Goal: Transaction & Acquisition: Purchase product/service

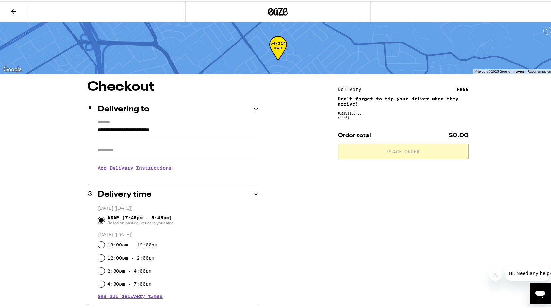
click at [12, 10] on icon at bounding box center [13, 10] width 5 height 5
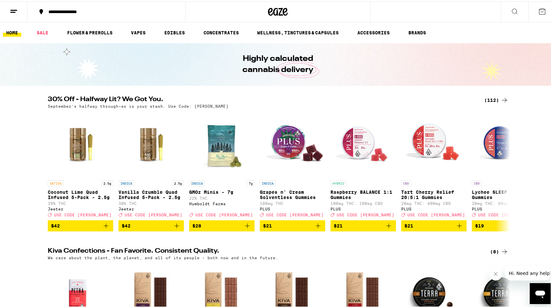
click at [491, 98] on div "(112)" at bounding box center [496, 99] width 24 height 8
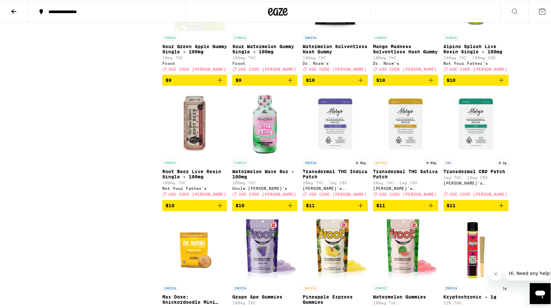
scroll to position [361, 0]
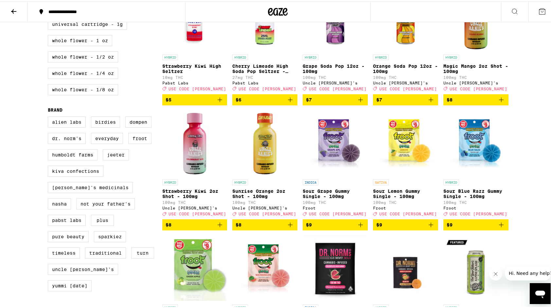
click at [499, 226] on icon "Add to bag" at bounding box center [501, 223] width 5 height 5
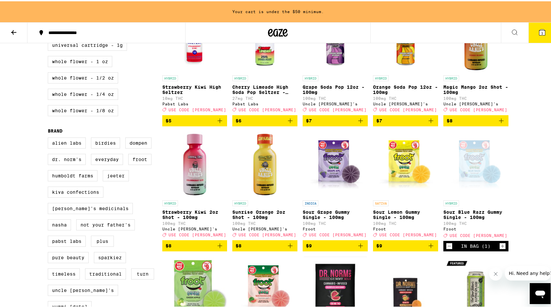
scroll to position [382, 0]
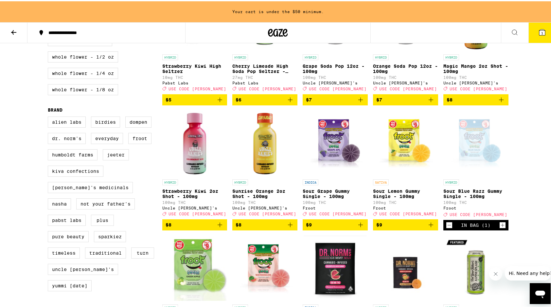
click at [500, 228] on icon "Increment" at bounding box center [503, 224] width 6 height 8
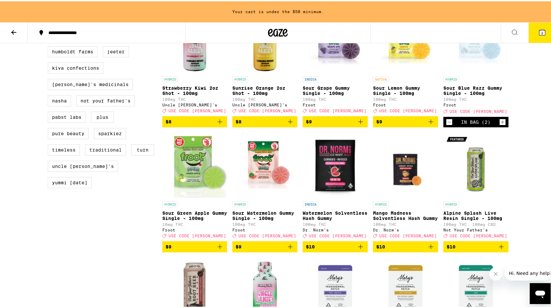
scroll to position [486, 0]
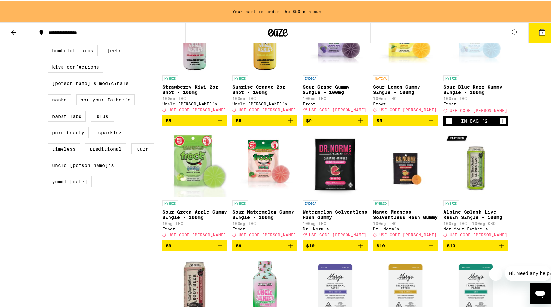
click at [217, 248] on icon "Add to bag" at bounding box center [220, 245] width 8 height 8
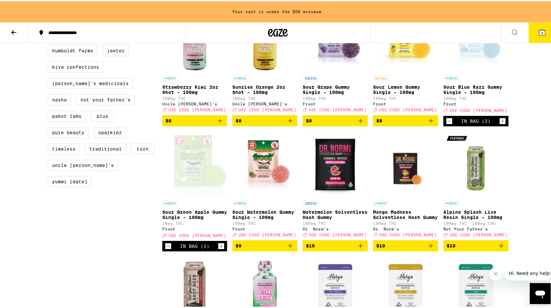
click at [218, 249] on icon "Increment" at bounding box center [221, 245] width 6 height 8
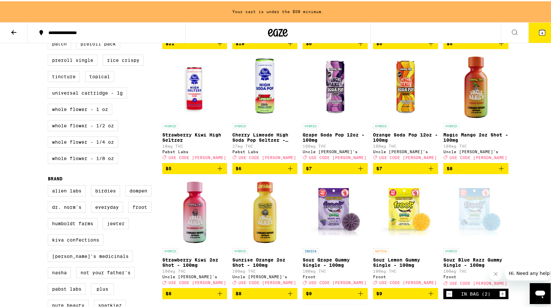
scroll to position [278, 0]
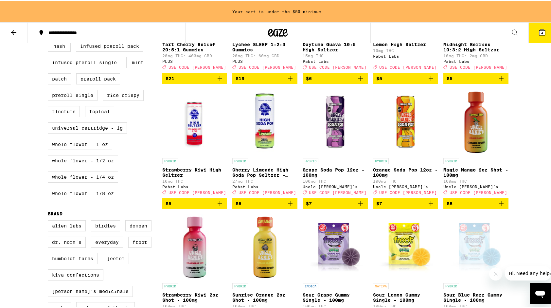
click at [429, 205] on icon "Add to bag" at bounding box center [431, 202] width 5 height 5
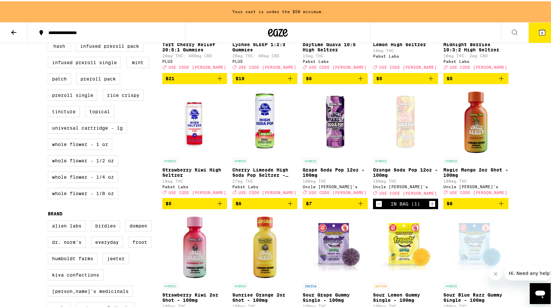
click at [429, 207] on icon "Increment" at bounding box center [432, 203] width 6 height 8
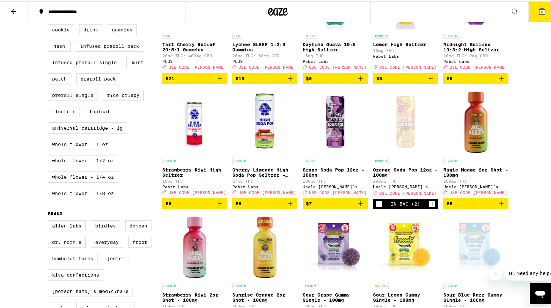
click at [429, 207] on icon "Increment" at bounding box center [432, 203] width 6 height 8
click at [545, 9] on button "8" at bounding box center [542, 10] width 27 height 20
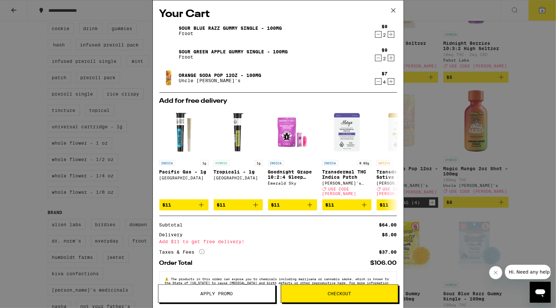
click at [396, 8] on icon at bounding box center [393, 11] width 10 height 10
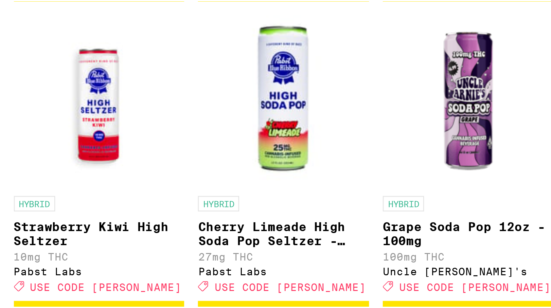
scroll to position [261, 0]
